Goal: Transaction & Acquisition: Purchase product/service

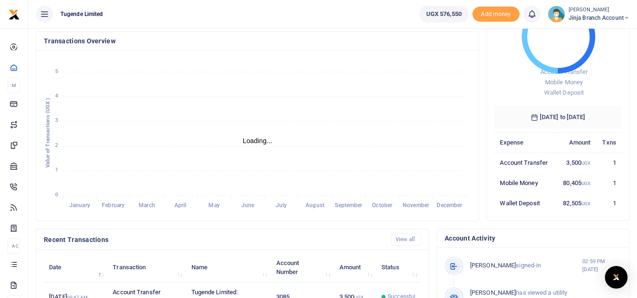
scroll to position [94, 0]
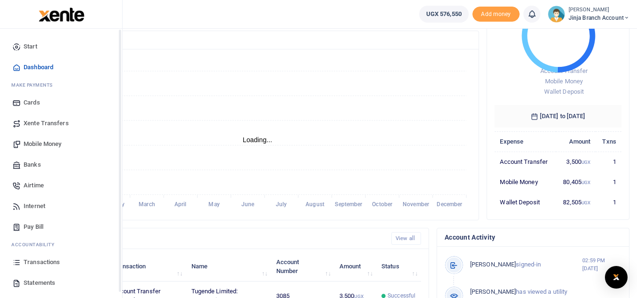
click at [26, 283] on span "Statements" at bounding box center [40, 283] width 32 height 9
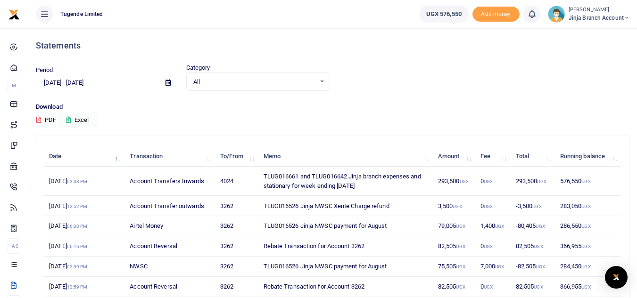
drag, startPoint x: 263, startPoint y: 176, endPoint x: 362, endPoint y: 195, distance: 100.3
click at [362, 195] on td "TLUG016661 and TLUG016642 Jinja branch expenses and stationary for week ending …" at bounding box center [345, 181] width 174 height 29
copy td "TLUG016661 and TLUG016642 Jinja branch expenses and stationary for week ending …"
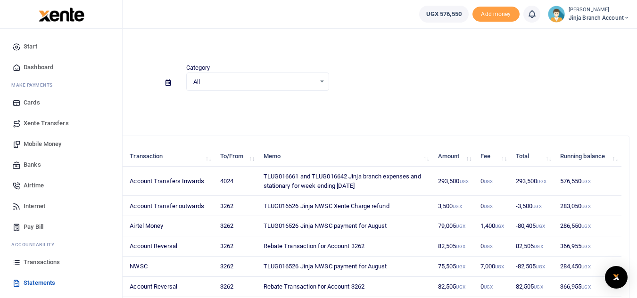
click at [43, 147] on span "Mobile Money" at bounding box center [43, 144] width 38 height 9
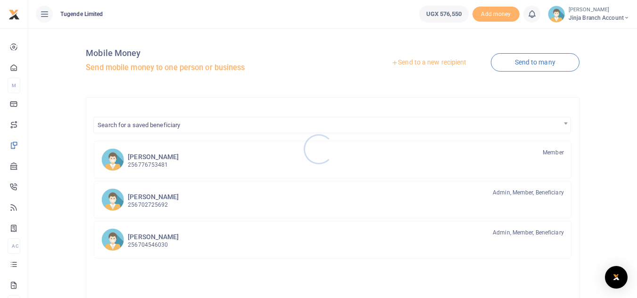
click at [439, 63] on div at bounding box center [318, 149] width 637 height 298
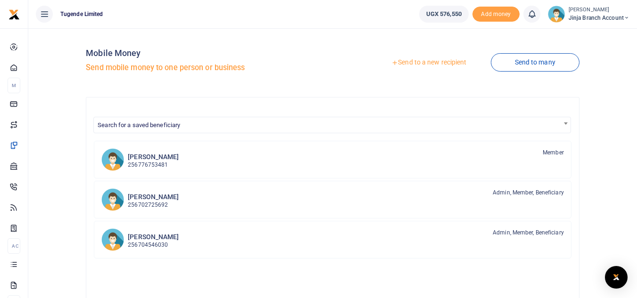
click at [435, 60] on link "Send to a new recipient" at bounding box center [428, 62] width 123 height 17
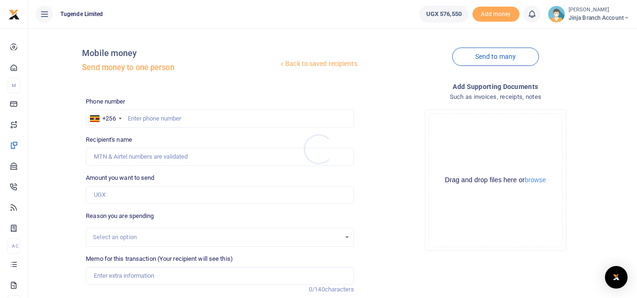
click at [138, 122] on div at bounding box center [318, 149] width 637 height 298
click at [138, 115] on input "text" at bounding box center [220, 119] width 268 height 18
type input "752309150"
type input "[PERSON_NAME]"
type input "752309150"
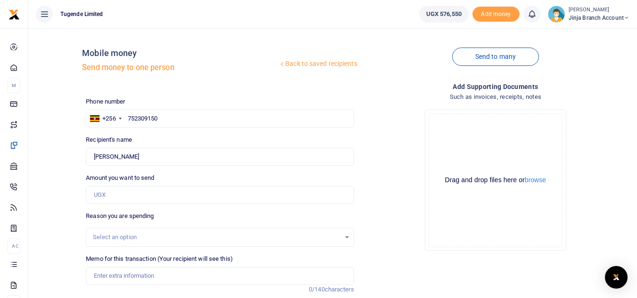
click at [437, 246] on div "Drag and drop files here or browse Powered by Uppy" at bounding box center [495, 181] width 134 height 134
click at [112, 197] on input "Amount you want to send" at bounding box center [220, 195] width 268 height 18
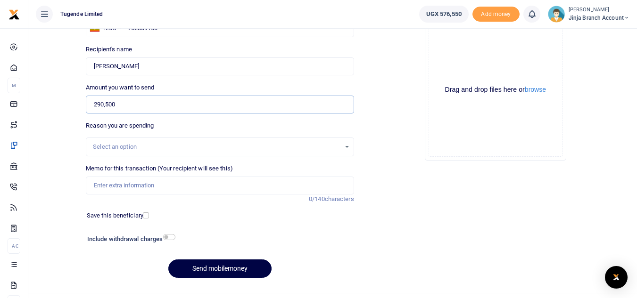
scroll to position [94, 0]
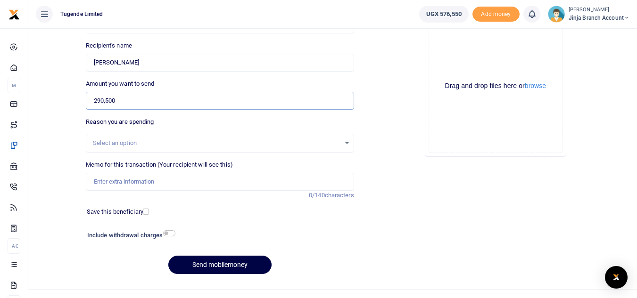
type input "290,500"
click at [109, 182] on input "Memo for this transaction (Your recipient will see this)" at bounding box center [220, 182] width 268 height 18
paste input "TLUG016661 and TLUG016642 Jinja branch expenses and stationary for week ending …"
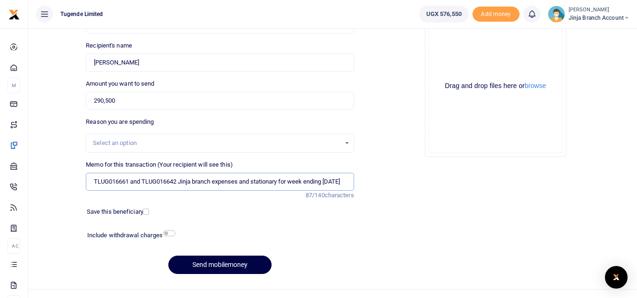
scroll to position [0, 5]
click at [126, 179] on input "TLUG016661 and TLUG016642 Jinja branch expenses and stationary for week ending …" at bounding box center [220, 182] width 268 height 18
drag, startPoint x: 255, startPoint y: 180, endPoint x: 296, endPoint y: 181, distance: 40.6
click at [296, 181] on input "TLUG016661 39000 and TLUG016642 Jinja branch expenses and stationary for week e…" at bounding box center [220, 182] width 268 height 18
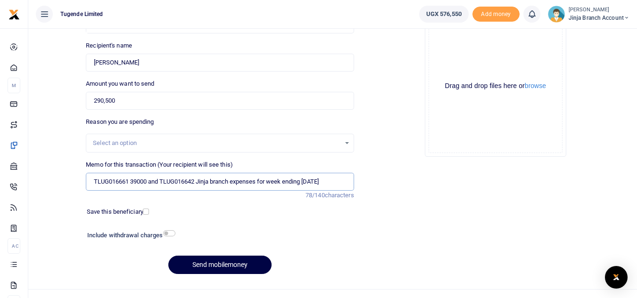
click at [198, 180] on input "TLUG016661 39000 and TLUG016642 Jinja branch expenses for week ending 13th sep" at bounding box center [220, 182] width 268 height 18
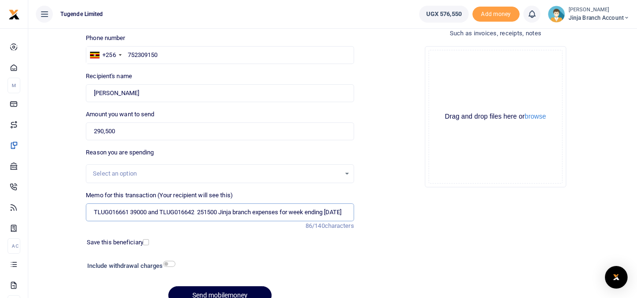
scroll to position [47, 0]
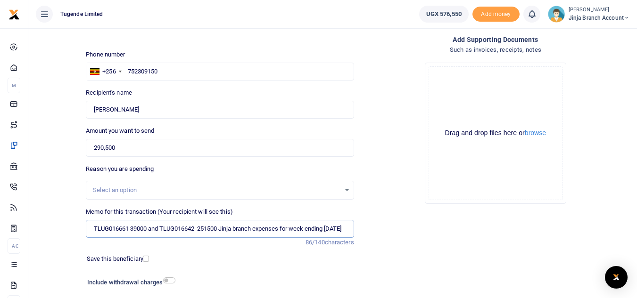
click at [344, 231] on input "TLUG016661 39000 and TLUG016642 251500 Jinja branch expenses for week ending 13…" at bounding box center [220, 229] width 268 height 18
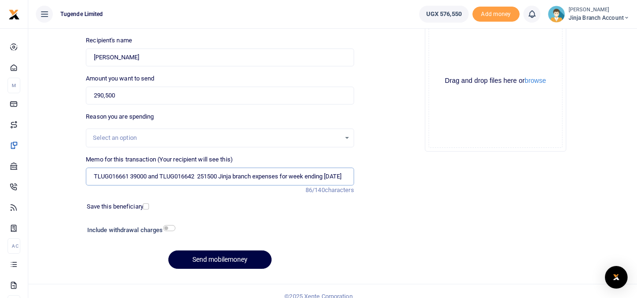
scroll to position [110, 0]
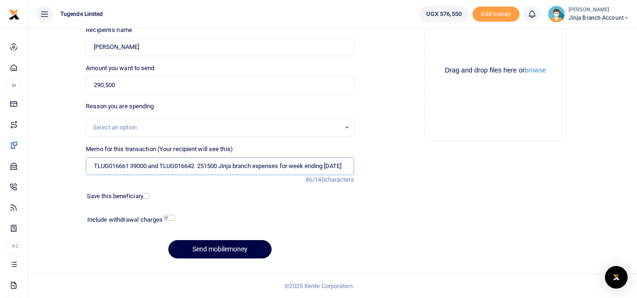
type input "TLUG016661 39000 and TLUG016642 251500 Jinja branch expenses for week ending 13…"
click at [166, 217] on input "checkbox" at bounding box center [169, 218] width 12 height 6
checkbox input "true"
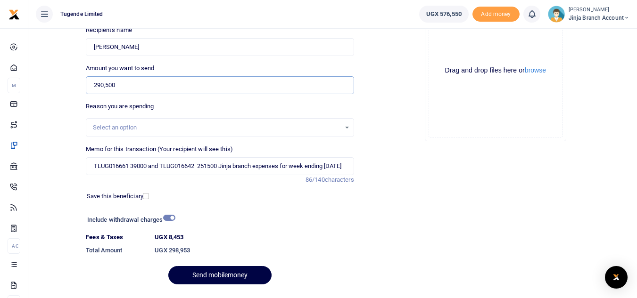
click at [115, 84] on input "290,500" at bounding box center [220, 85] width 268 height 18
type input "282,000"
click at [164, 214] on div "Include withdrawal charges" at bounding box center [128, 221] width 91 height 15
click at [170, 219] on input "checkbox" at bounding box center [169, 218] width 12 height 6
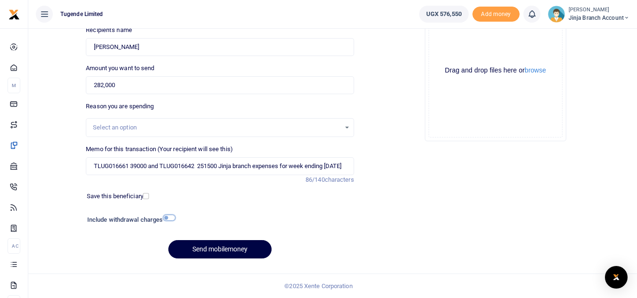
click at [172, 220] on input "checkbox" at bounding box center [169, 218] width 12 height 6
checkbox input "true"
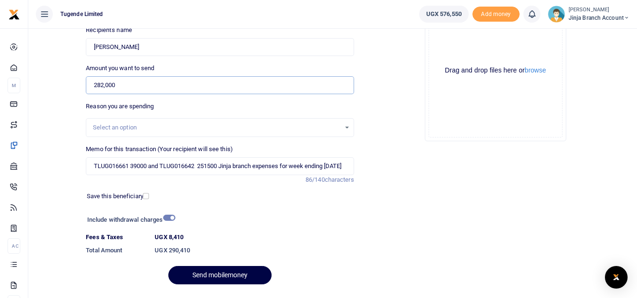
click at [119, 84] on input "282,000" at bounding box center [220, 85] width 268 height 18
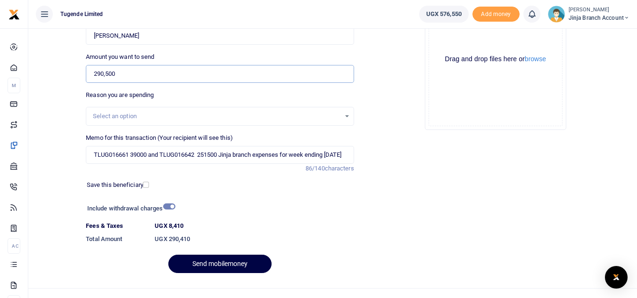
scroll to position [136, 0]
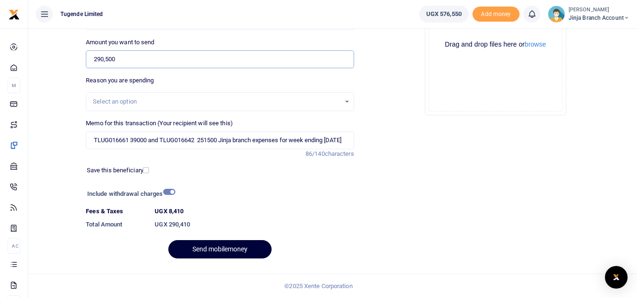
type input "290,500"
click at [217, 246] on button "Send mobilemoney" at bounding box center [219, 249] width 103 height 18
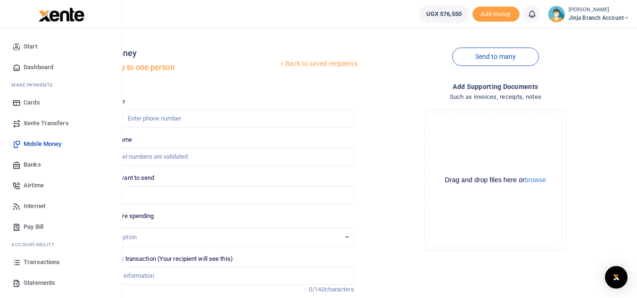
click at [39, 263] on span "Transactions" at bounding box center [42, 262] width 36 height 9
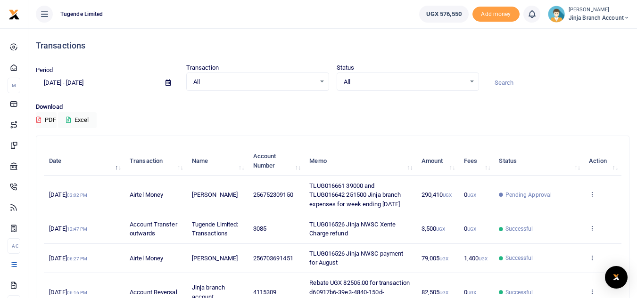
drag, startPoint x: 311, startPoint y: 186, endPoint x: 408, endPoint y: 212, distance: 100.5
click at [408, 212] on td "TLUG016661 39000 and TLUG016642 251500 Jinja branch expenses for week ending [D…" at bounding box center [360, 195] width 112 height 39
copy span "TLUG016661 39000 and TLUG016642 251500 Jinja branch expenses for week ending [D…"
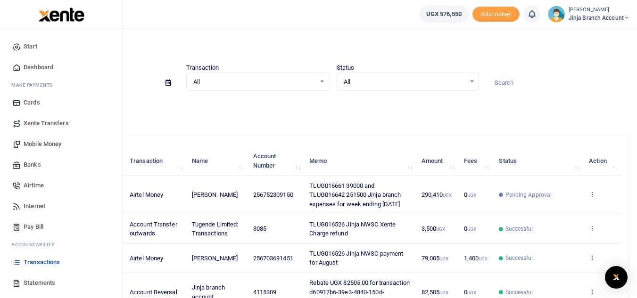
click at [51, 142] on span "Mobile Money" at bounding box center [43, 144] width 38 height 9
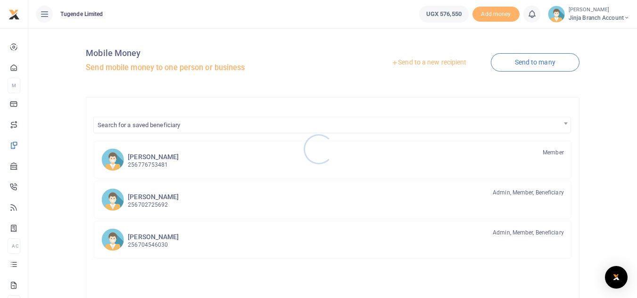
click at [419, 67] on div at bounding box center [318, 149] width 637 height 298
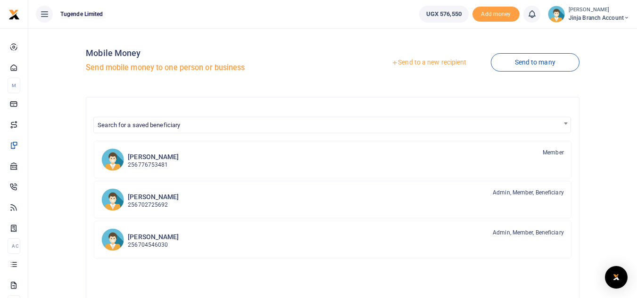
click at [405, 59] on link "Send to a new recipient" at bounding box center [428, 62] width 123 height 17
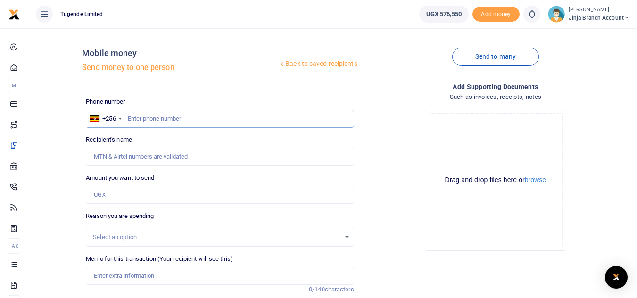
click at [173, 115] on input "text" at bounding box center [220, 119] width 268 height 18
type input "752309150"
type input "[PERSON_NAME]"
type input "752309150"
click at [131, 196] on input "Amount you want to send" at bounding box center [220, 195] width 268 height 18
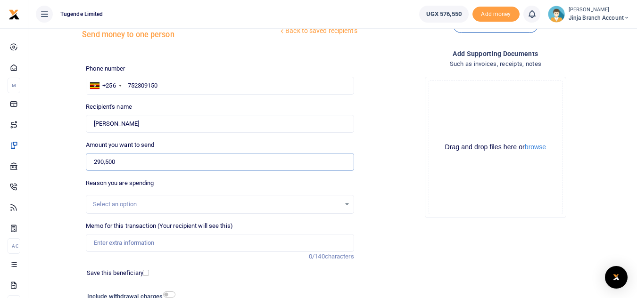
scroll to position [47, 0]
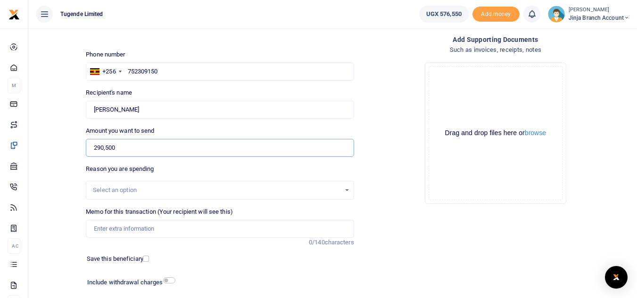
type input "290,500"
click at [131, 224] on input "Memo for this transaction (Your recipient will see this)" at bounding box center [220, 229] width 268 height 18
paste input "TLUG016661 39000 and TLUG016642 251500 Jinja branch expenses for week ending [D…"
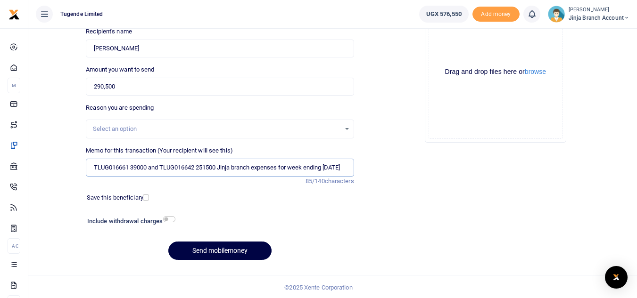
scroll to position [110, 0]
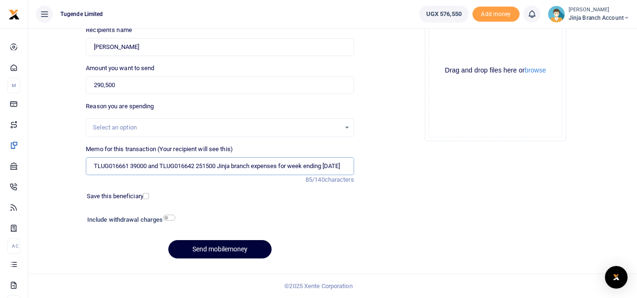
type input "TLUG016661 39000 and TLUG016642 251500 Jinja branch expenses for week ending 13…"
click at [192, 254] on button "Send mobilemoney" at bounding box center [219, 249] width 103 height 18
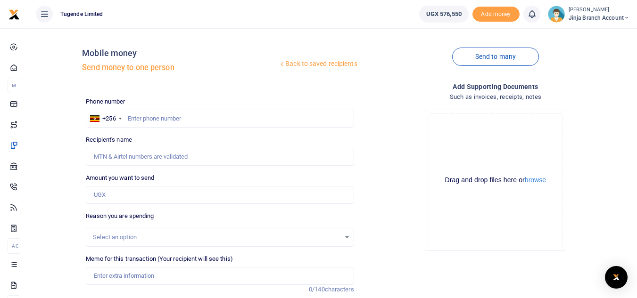
click at [579, 18] on span "Jinja branch account" at bounding box center [598, 18] width 61 height 8
click at [581, 16] on span "Jinja branch account" at bounding box center [598, 18] width 61 height 8
click at [582, 36] on link "Switch accounts" at bounding box center [592, 34] width 74 height 13
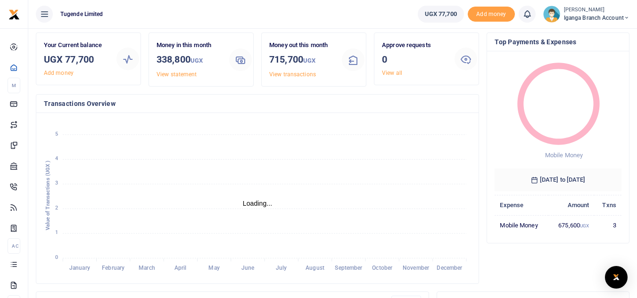
scroll to position [47, 0]
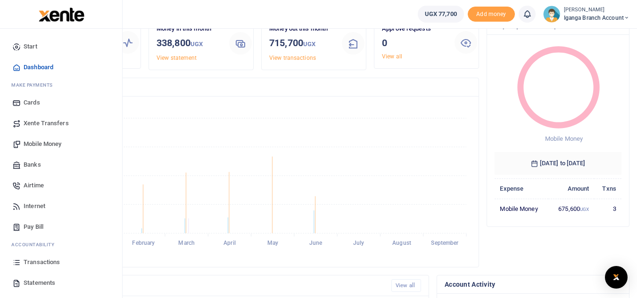
click at [39, 261] on span "Transactions" at bounding box center [42, 262] width 36 height 9
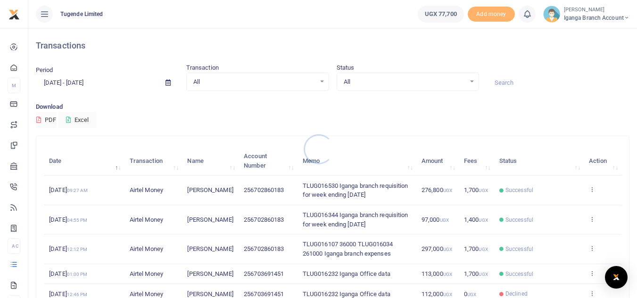
scroll to position [47, 0]
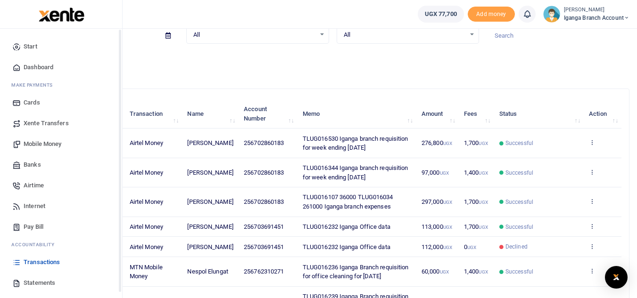
click at [30, 283] on span "Statements" at bounding box center [40, 283] width 32 height 9
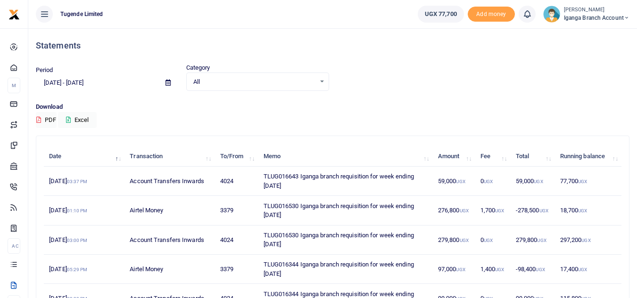
drag, startPoint x: 261, startPoint y: 173, endPoint x: 292, endPoint y: 190, distance: 34.8
click at [292, 190] on td "TLUG016643 Iganga branch requisition for week ending 13 Sept 2025" at bounding box center [345, 181] width 174 height 29
copy td "TLUG016643 Iganga branch requisition for week ending 13 Sept 2025"
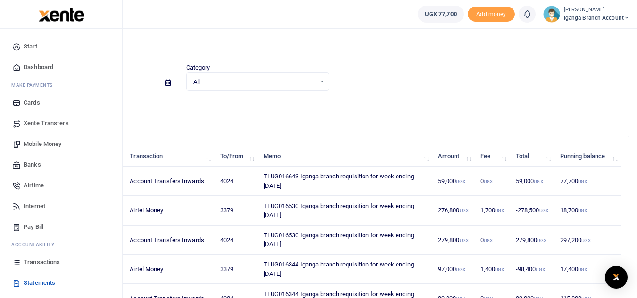
click at [44, 141] on span "Mobile Money" at bounding box center [43, 144] width 38 height 9
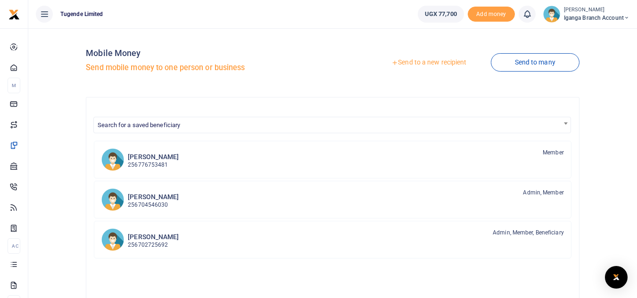
click at [414, 65] on link "Send to a new recipient" at bounding box center [428, 62] width 123 height 17
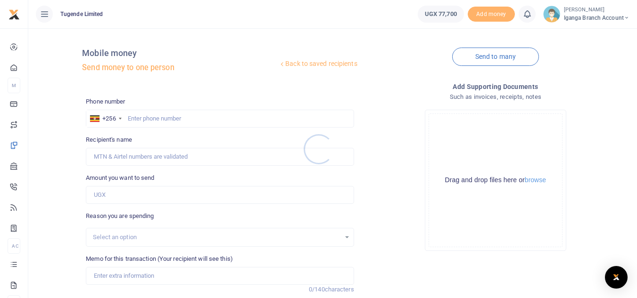
click at [141, 121] on div at bounding box center [318, 149] width 637 height 298
click at [141, 121] on input "text" at bounding box center [220, 119] width 268 height 18
type input "702860183"
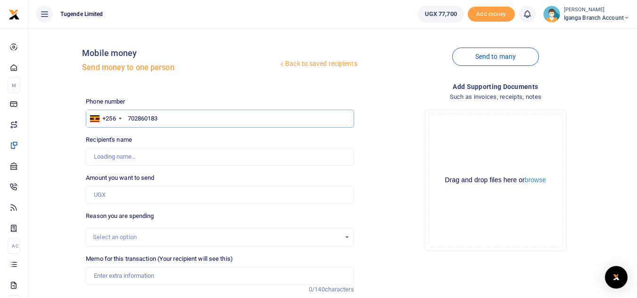
type input "[PERSON_NAME]"
type input "702860183"
click at [121, 201] on input "Amount you want to send" at bounding box center [220, 195] width 268 height 18
type input "57,000"
click at [122, 276] on input "Memo for this transaction (Your recipient will see this)" at bounding box center [220, 276] width 268 height 18
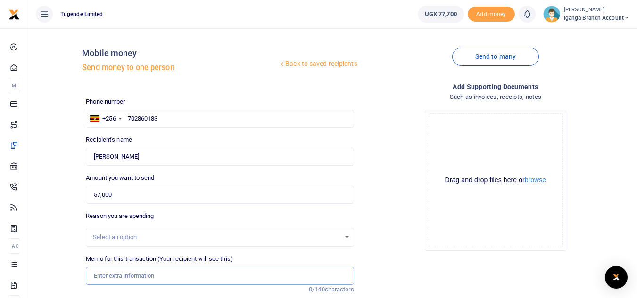
paste input "TLUG016643 Iganga branch requisition for week ending [DATE]"
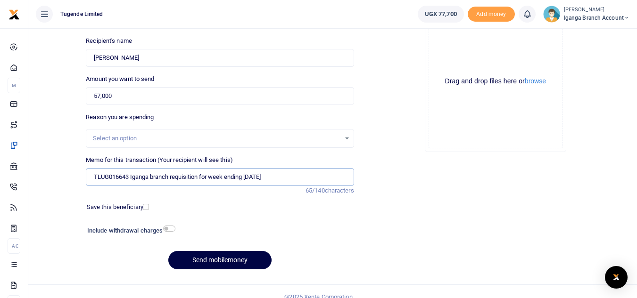
scroll to position [110, 0]
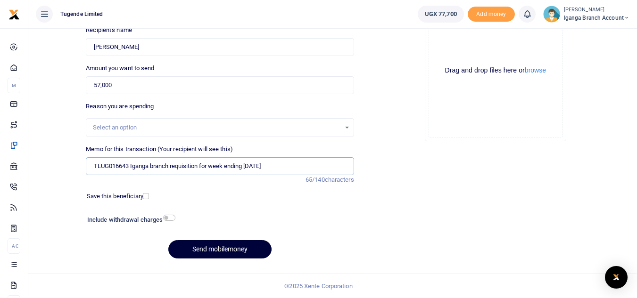
type input "TLUG016643 Iganga branch requisition for week ending [DATE]"
click at [212, 250] on button "Send mobilemoney" at bounding box center [219, 249] width 103 height 18
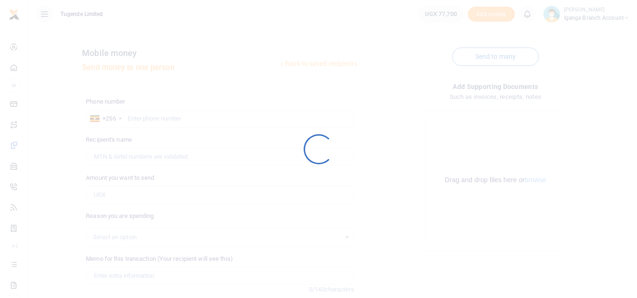
scroll to position [110, 0]
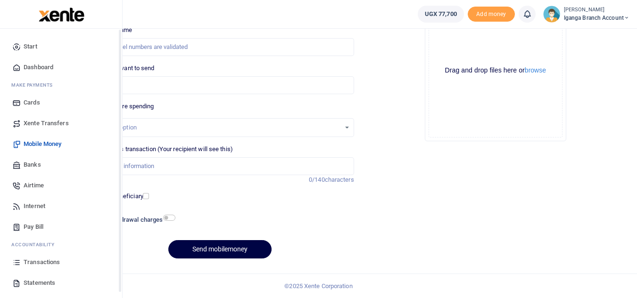
click at [37, 263] on span "Transactions" at bounding box center [42, 262] width 36 height 9
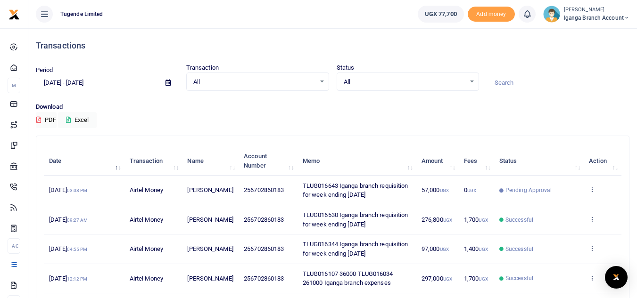
click at [576, 13] on small "[PERSON_NAME]" at bounding box center [597, 10] width 66 height 8
click at [582, 35] on link "Switch accounts" at bounding box center [593, 34] width 74 height 13
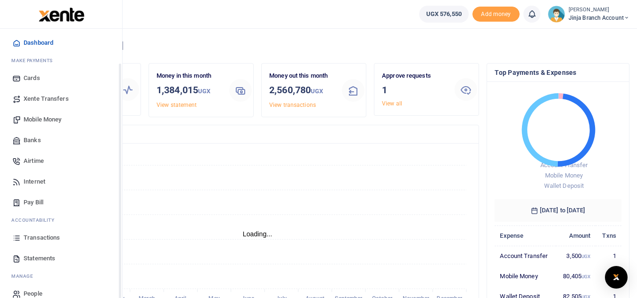
scroll to position [38, 0]
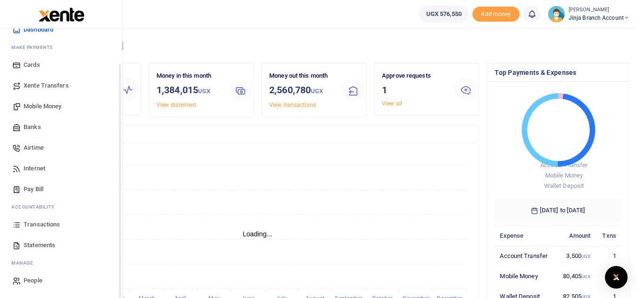
click at [41, 226] on span "Transactions" at bounding box center [42, 224] width 36 height 9
